Goal: Go to known website: Go to known website

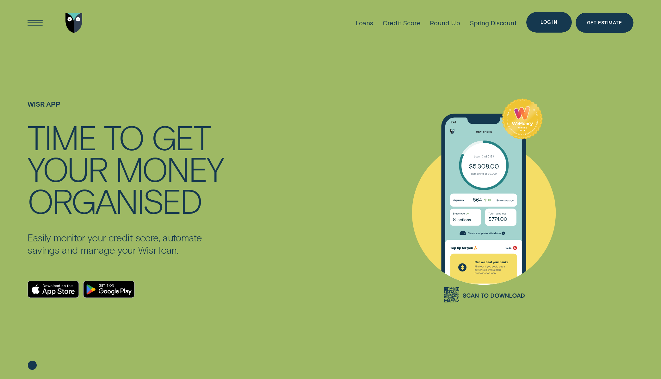
click at [547, 21] on div "Log in" at bounding box center [549, 22] width 17 height 4
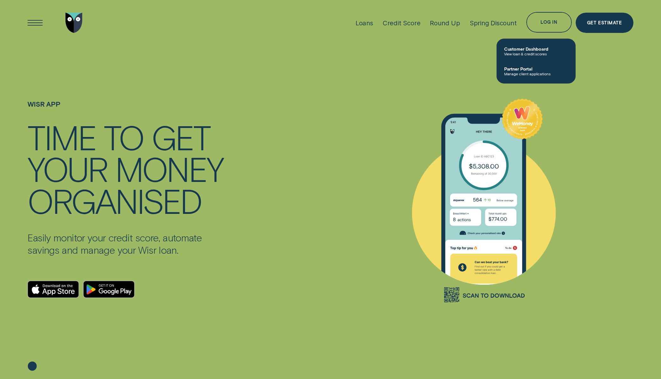
click at [522, 51] on span "Customer Dashboard" at bounding box center [536, 48] width 64 height 5
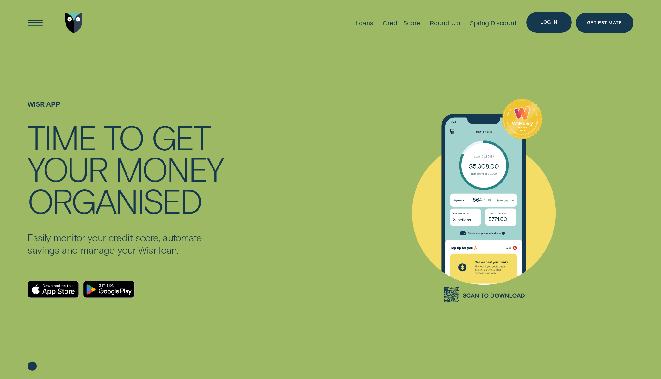
click at [546, 20] on div "Log in" at bounding box center [549, 22] width 17 height 4
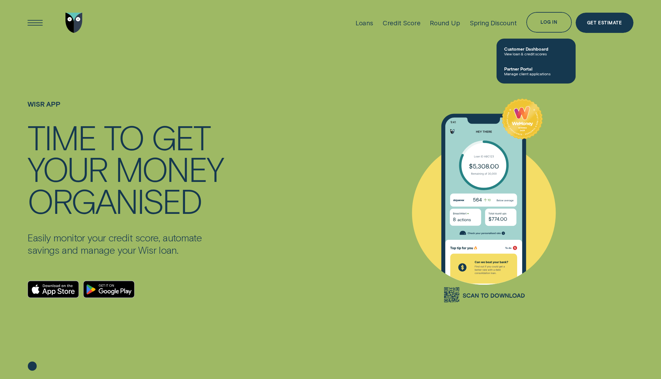
click at [518, 49] on span "Customer Dashboard" at bounding box center [536, 48] width 64 height 5
